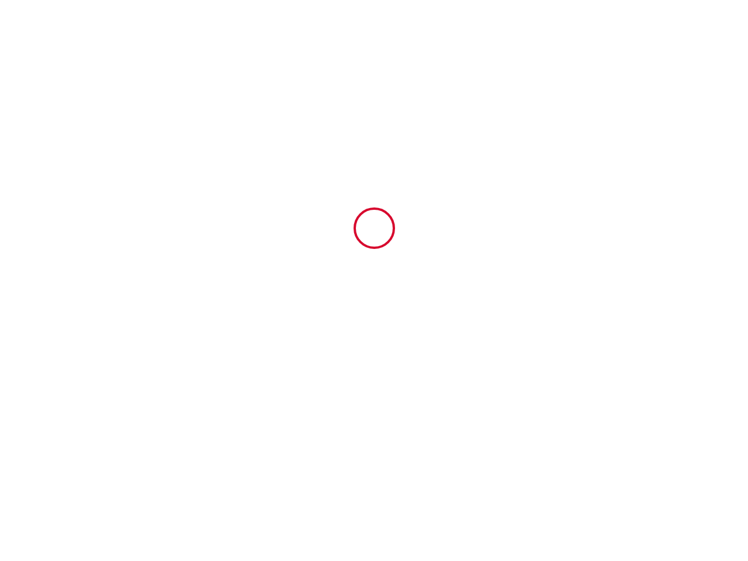
type input "6388114"
type input "Swim & Stay: Stylish Provence Villa with Pool"
type input "[STREET_ADDRESS]"
type input "83340"
type input "Le Thoronet"
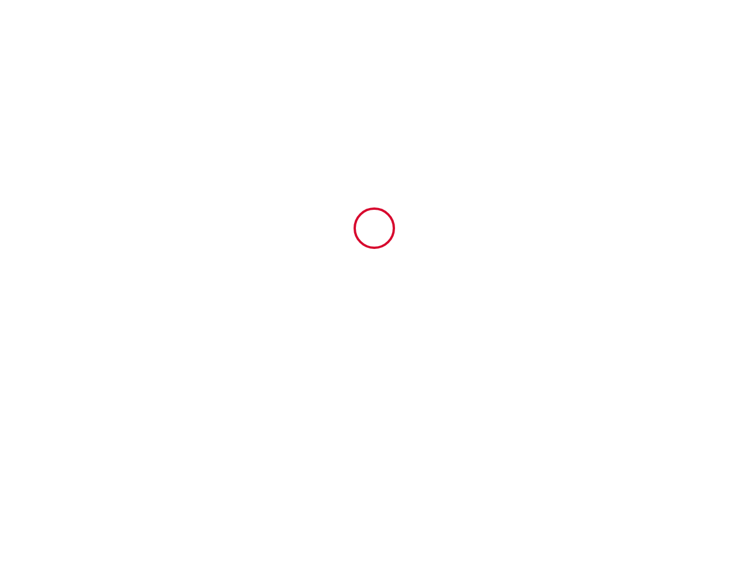
type input "[GEOGRAPHIC_DATA]"
type input "[DATE]"
type input "2"
type input "0"
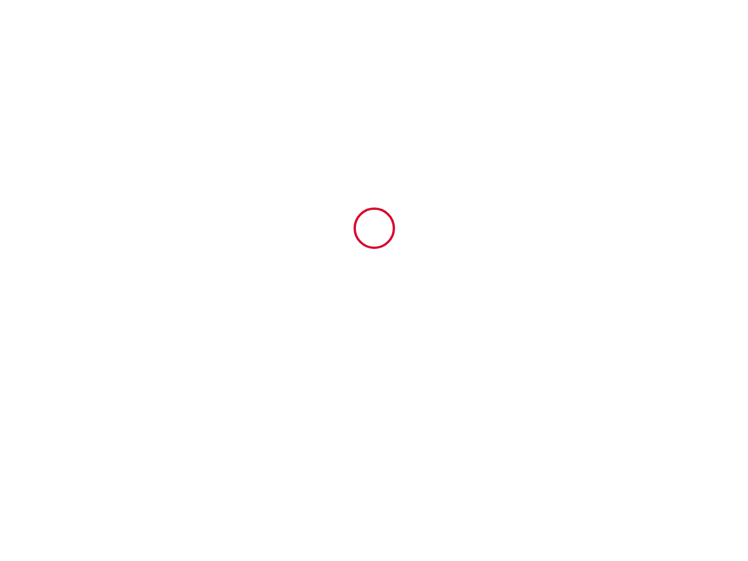
type input "1868.44"
type input "[PERSON_NAME] et [PERSON_NAME]"
type input "Fouache"
type input "[GEOGRAPHIC_DATA]"
type input "[PERSON_NAME][EMAIL_ADDRESS][DOMAIN_NAME]"
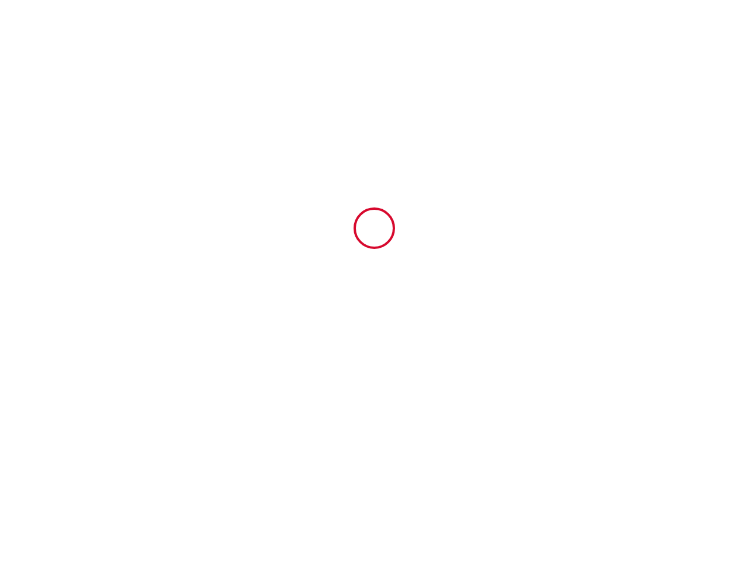
type input "[PERSON_NAME]"
type input "DELHAYE"
type input "[STREET_ADDRESS]"
type input "6040"
type input "[GEOGRAPHIC_DATA]"
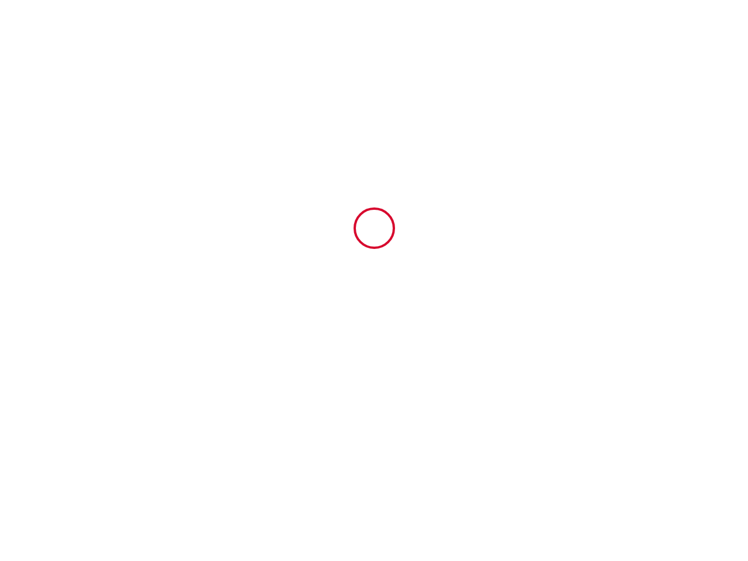
type input "[PERSON_NAME][EMAIL_ADDRESS][DOMAIN_NAME]"
type input "32479397637"
select select "BE"
